Goal: Task Accomplishment & Management: Use online tool/utility

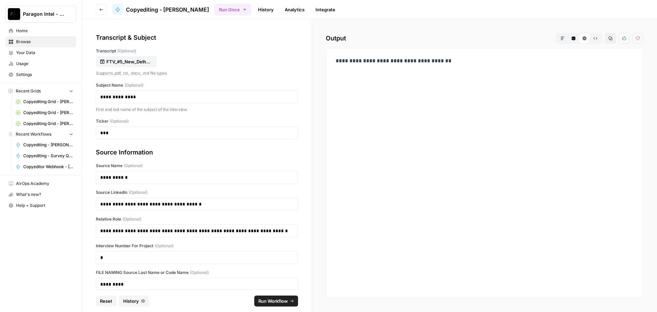
drag, startPoint x: 0, startPoint y: 0, endPoint x: 51, endPoint y: 32, distance: 60.4
click at [51, 32] on span "Home" at bounding box center [44, 31] width 57 height 6
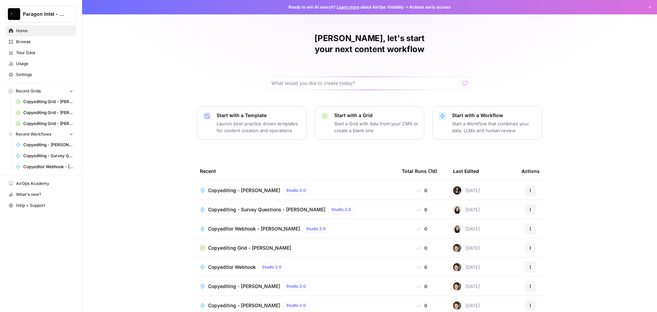
click at [34, 41] on span "Browse" at bounding box center [44, 42] width 57 height 6
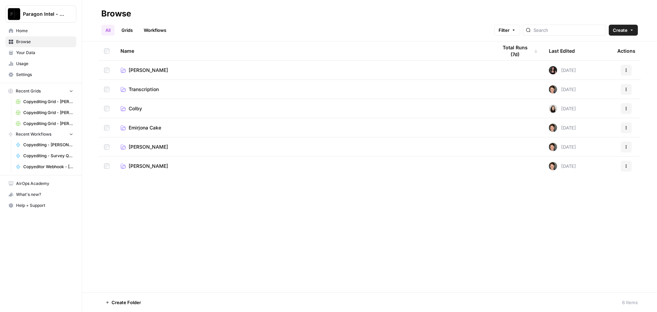
click at [135, 153] on td "[PERSON_NAME]" at bounding box center [303, 146] width 377 height 19
click at [137, 148] on span "[PERSON_NAME]" at bounding box center [148, 146] width 39 height 7
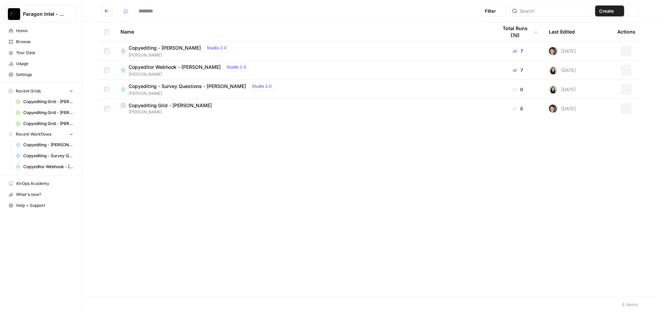
type input "**********"
click at [156, 105] on span "Copyediting Grid - [PERSON_NAME]" at bounding box center [170, 105] width 83 height 7
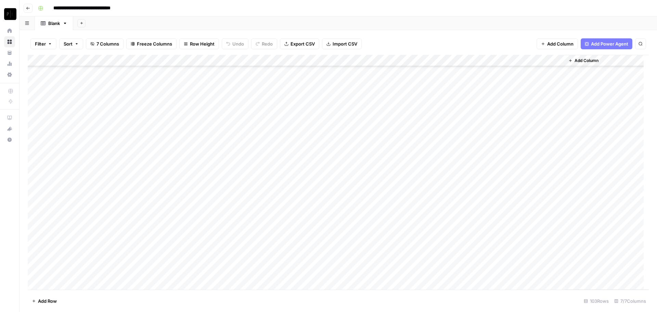
scroll to position [986, 0]
click at [494, 270] on div "Add Column" at bounding box center [338, 172] width 621 height 235
